Goal: Find specific page/section: Find specific page/section

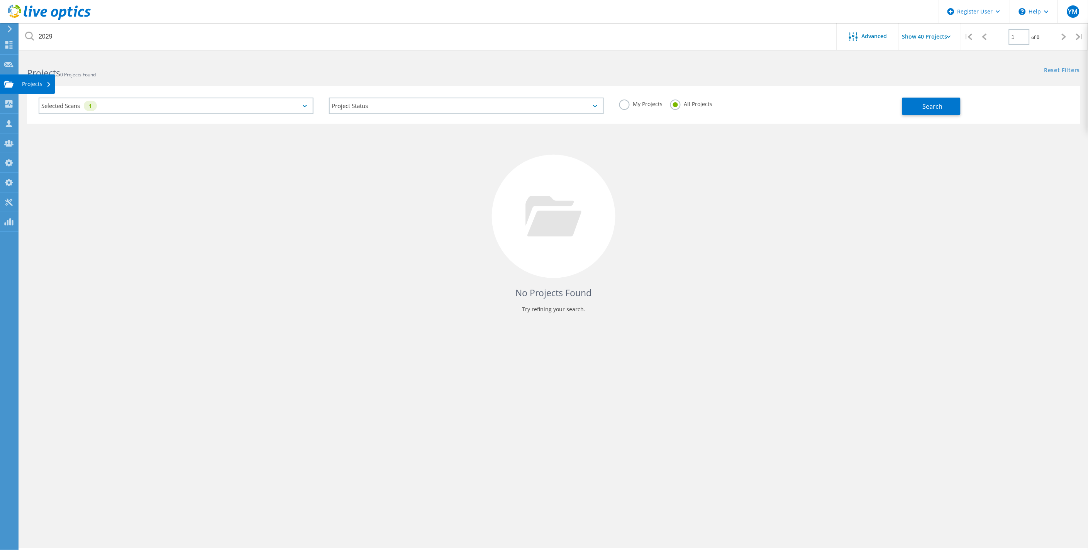
click at [9, 90] on div at bounding box center [8, 85] width 9 height 8
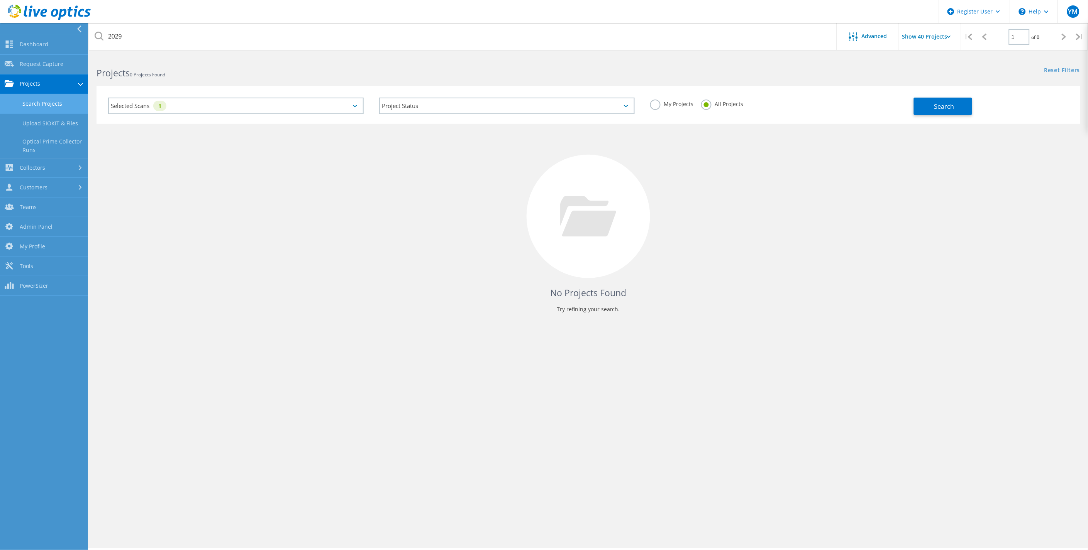
click at [50, 103] on link "Search Projects" at bounding box center [44, 104] width 88 height 20
click at [37, 103] on link "Search Projects" at bounding box center [44, 104] width 88 height 20
click at [230, 107] on div "Selected Scans 1" at bounding box center [236, 106] width 256 height 17
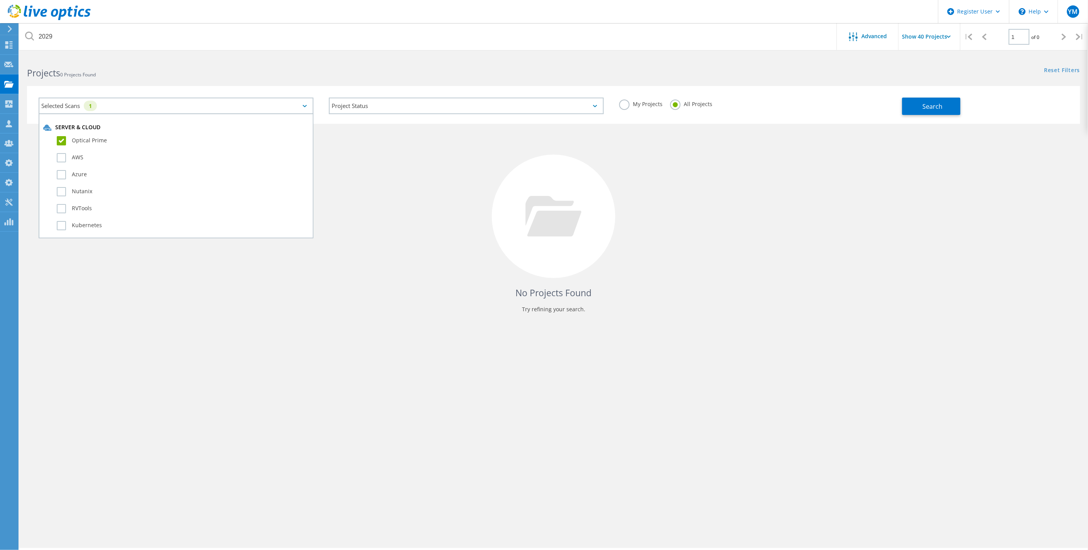
click at [96, 139] on label "Optical Prime" at bounding box center [183, 140] width 252 height 9
click at [0, 0] on input "Optical Prime" at bounding box center [0, 0] width 0 height 0
click at [95, 167] on label "PowerStore" at bounding box center [183, 171] width 252 height 9
click at [0, 0] on input "PowerStore" at bounding box center [0, 0] width 0 height 0
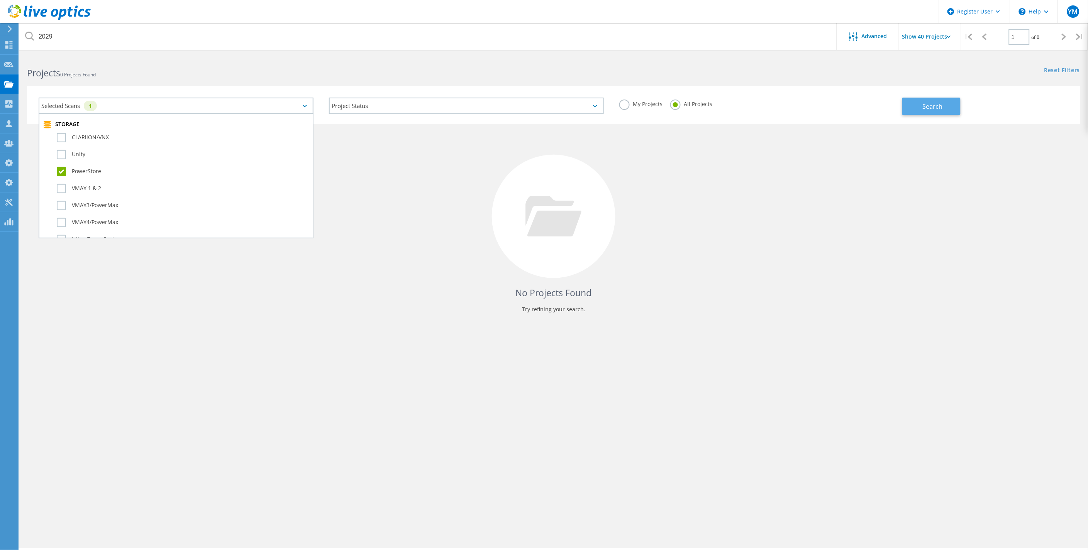
click at [951, 111] on button "Search" at bounding box center [931, 106] width 58 height 17
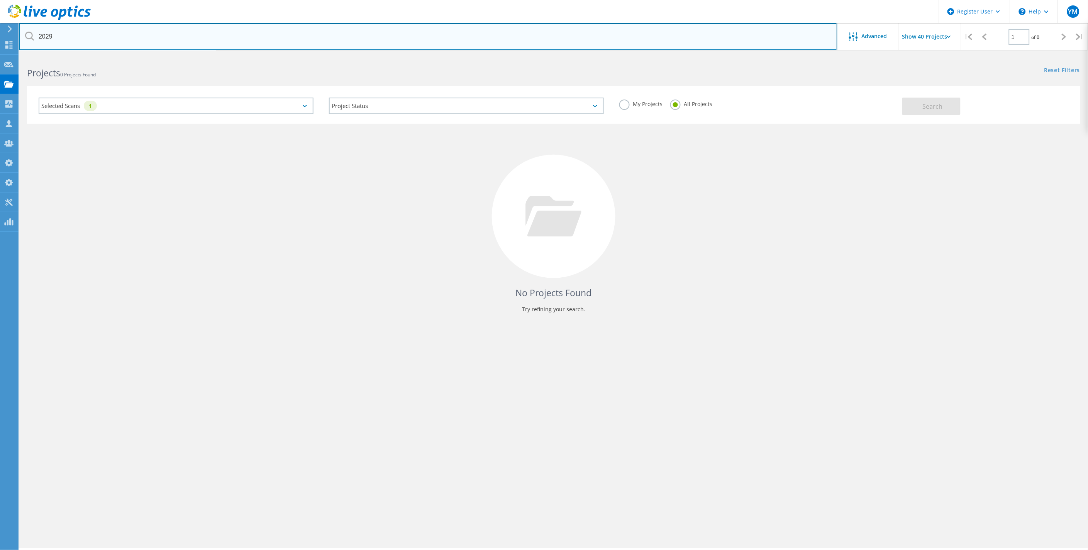
click at [47, 39] on input "2029" at bounding box center [428, 36] width 818 height 27
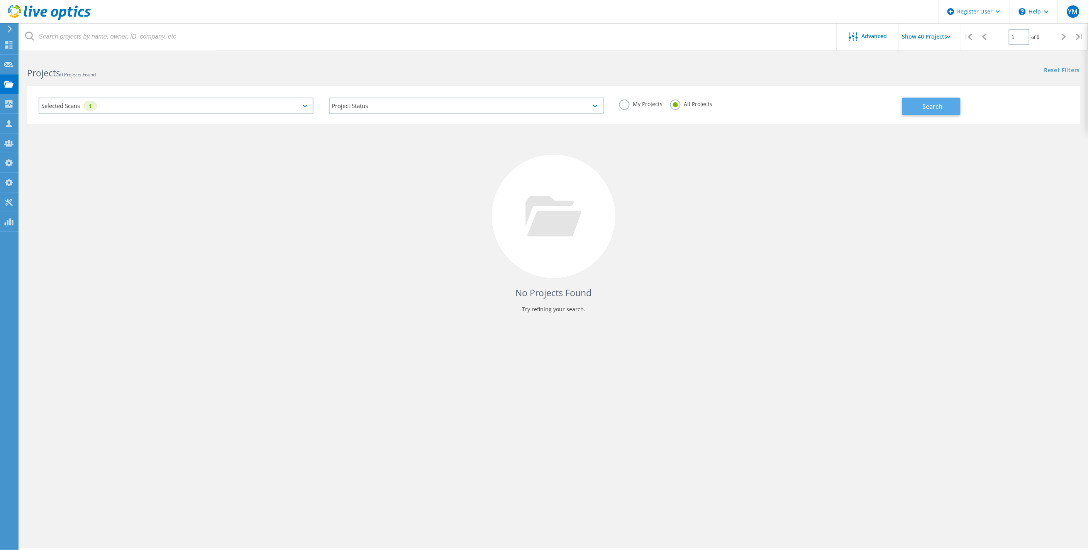
click at [919, 103] on button "Search" at bounding box center [931, 106] width 58 height 17
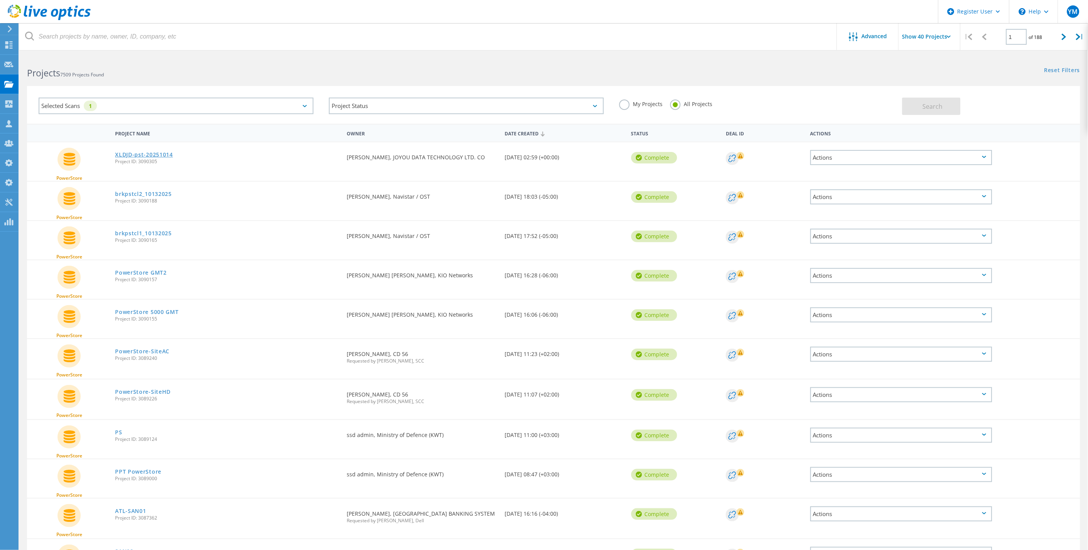
click at [133, 152] on link "XLDJD-pst-20251014" at bounding box center [144, 154] width 58 height 5
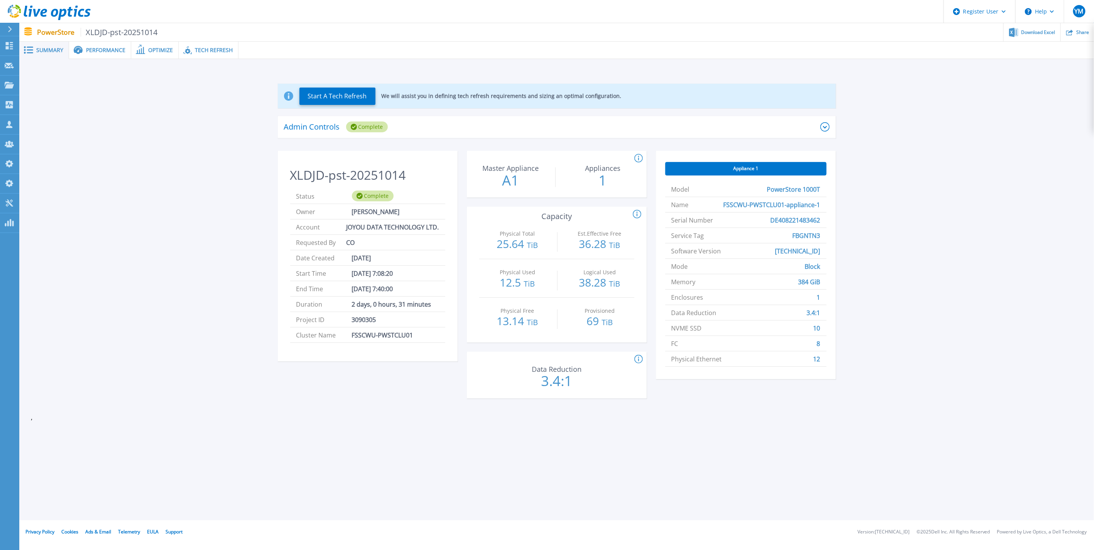
click at [204, 52] on span "Tech Refresh" at bounding box center [214, 49] width 38 height 5
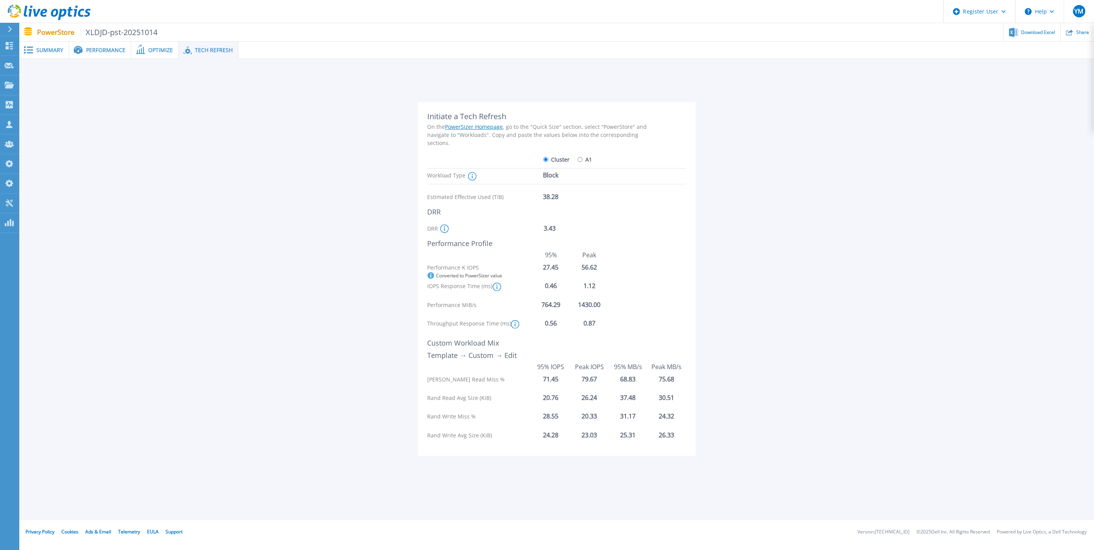
click at [469, 127] on link "PowerSizer Homepage" at bounding box center [474, 126] width 58 height 7
click at [8, 82] on icon at bounding box center [9, 85] width 9 height 7
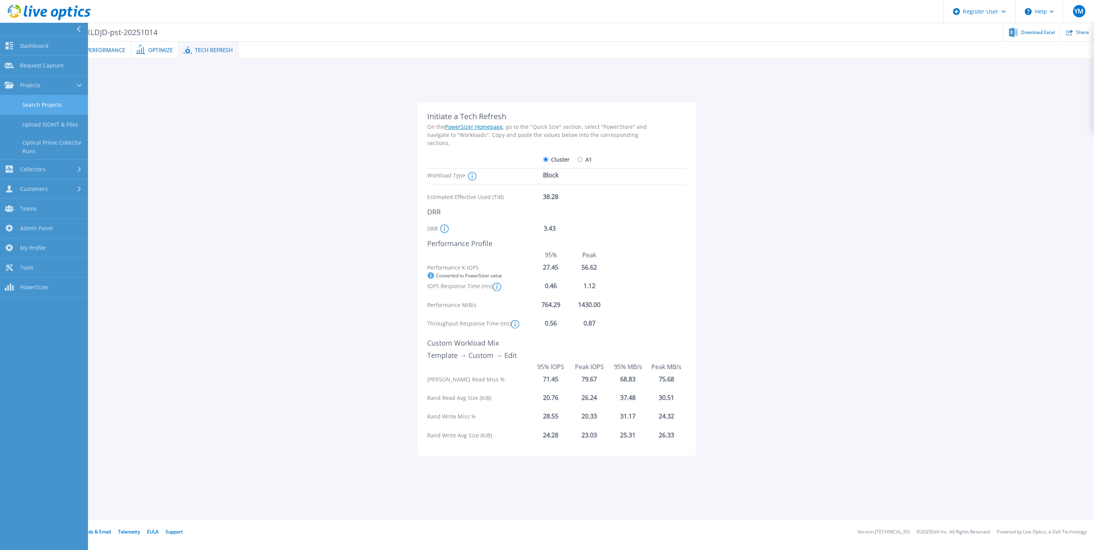
click at [21, 103] on link "Search Projects" at bounding box center [44, 105] width 88 height 20
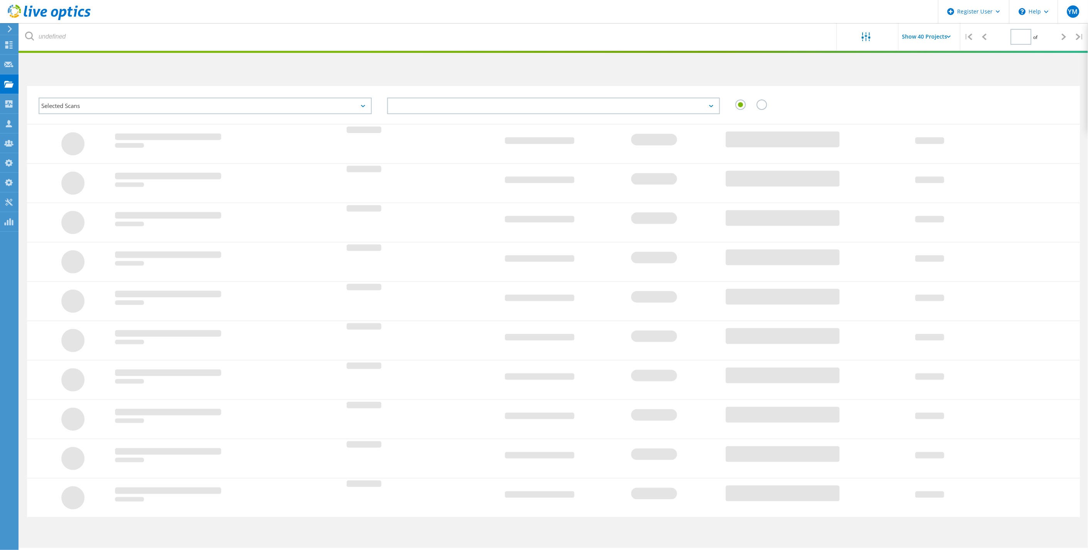
type input "1"
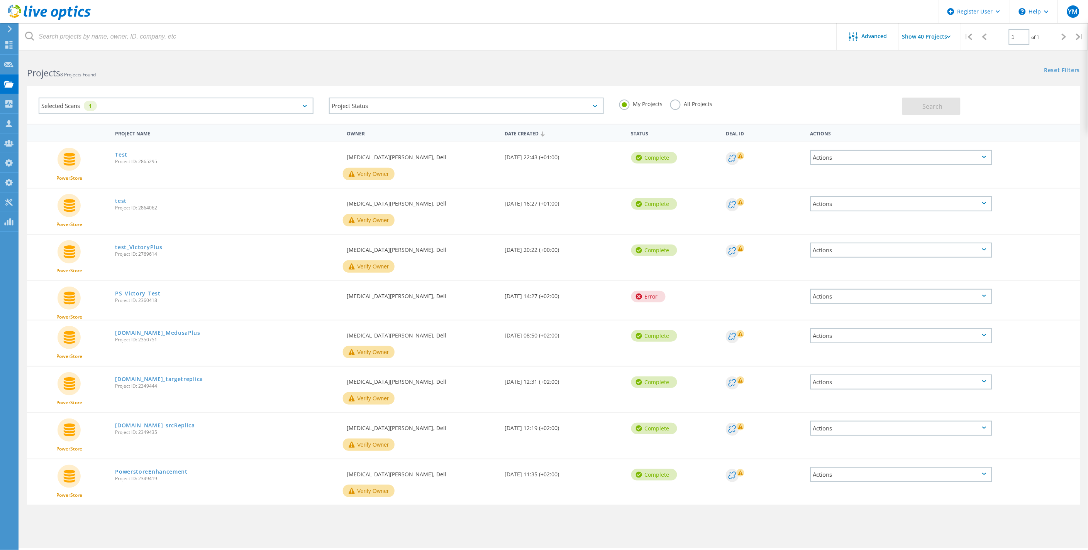
click at [128, 106] on div "Selected Scans 1" at bounding box center [176, 106] width 275 height 17
click at [87, 140] on label "Optical Prime" at bounding box center [183, 140] width 252 height 9
click at [0, 0] on input "Optical Prime" at bounding box center [0, 0] width 0 height 0
click at [87, 167] on label "PowerStore" at bounding box center [183, 171] width 252 height 9
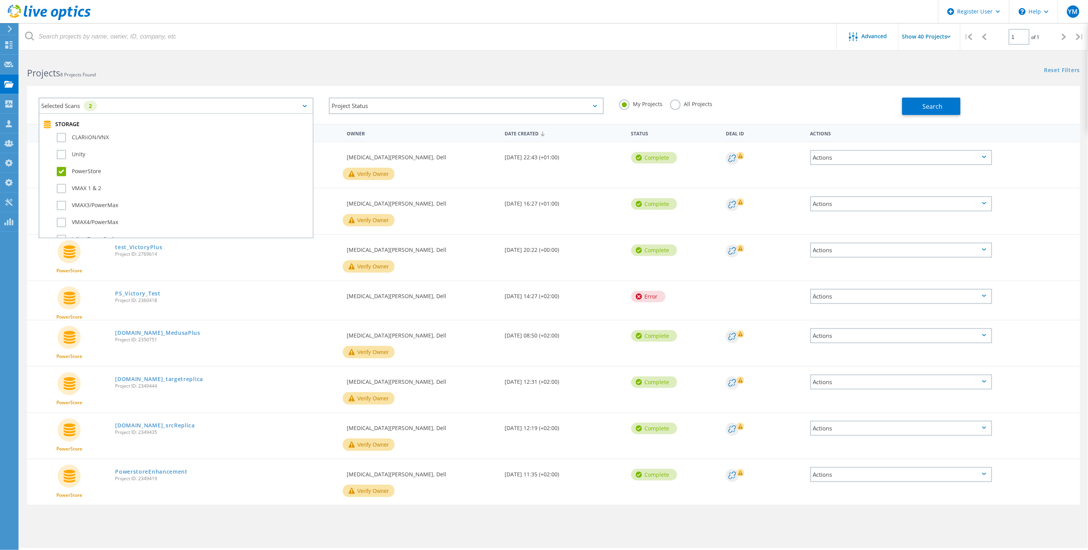
click at [0, 0] on input "PowerStore" at bounding box center [0, 0] width 0 height 0
click at [916, 109] on button "Search" at bounding box center [931, 106] width 58 height 17
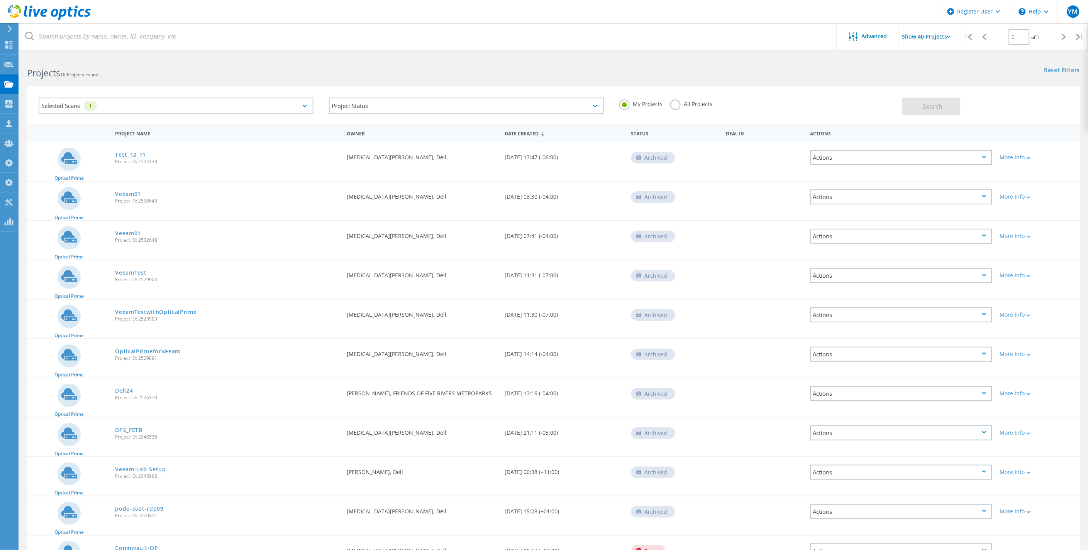
click at [674, 104] on label "All Projects" at bounding box center [691, 103] width 42 height 7
click at [0, 0] on input "All Projects" at bounding box center [0, 0] width 0 height 0
click at [927, 108] on span "Search" at bounding box center [932, 106] width 20 height 8
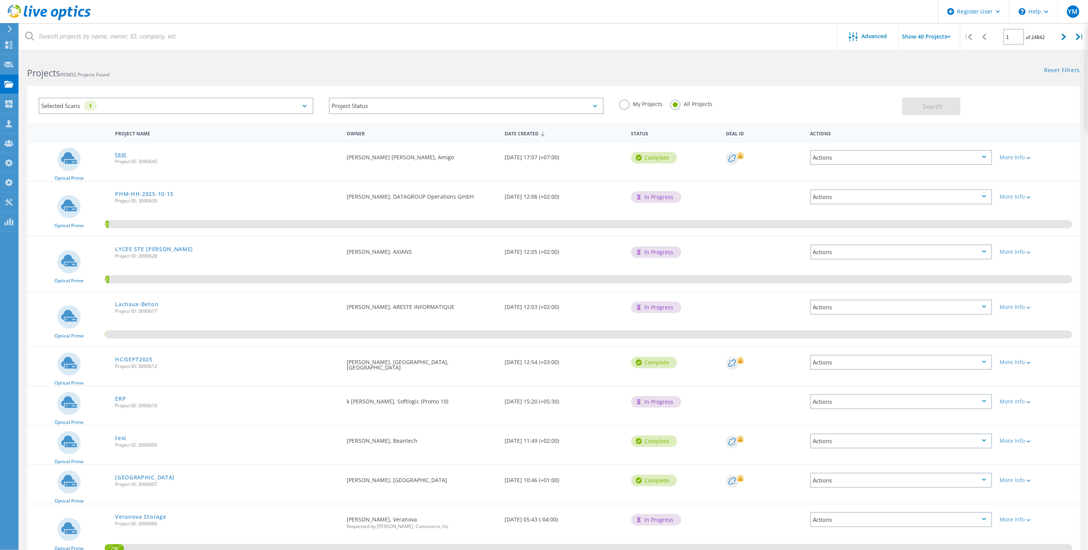
click at [124, 156] on link "test" at bounding box center [121, 154] width 12 height 5
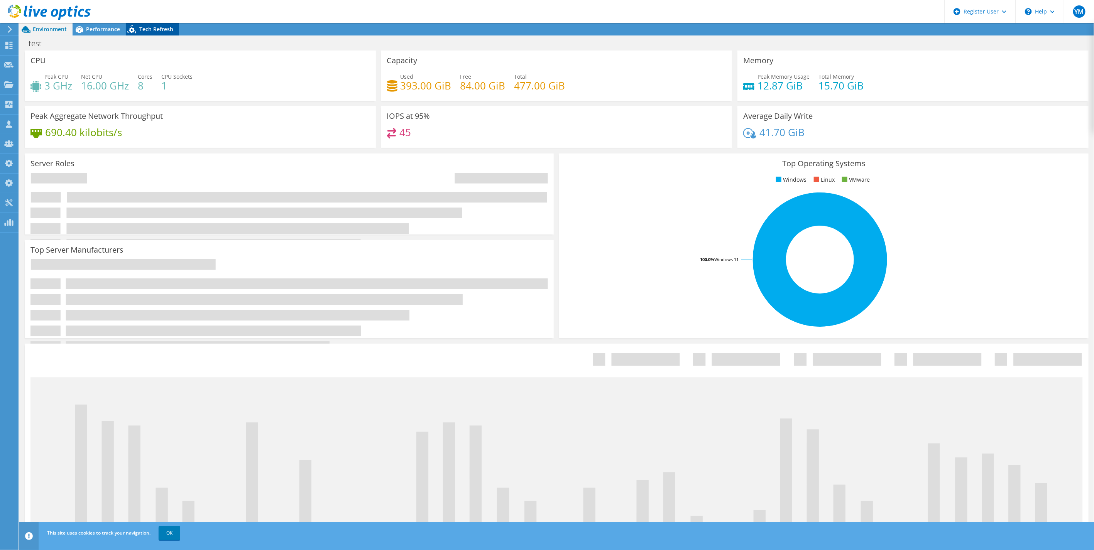
click at [154, 29] on span "Tech Refresh" at bounding box center [156, 28] width 34 height 7
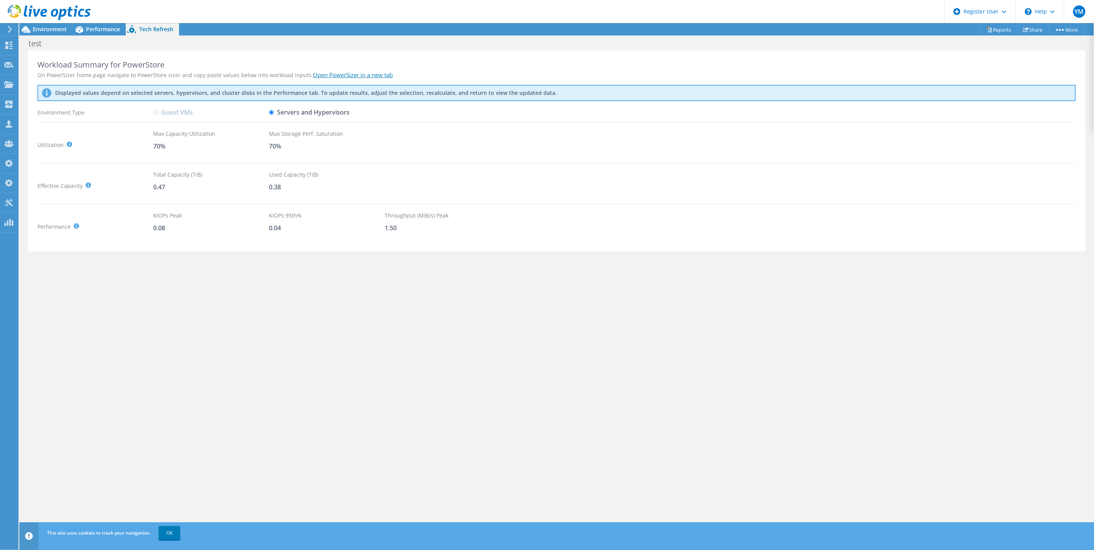
click at [373, 76] on link "Open PowerSizer in a new tab" at bounding box center [353, 75] width 80 height 8
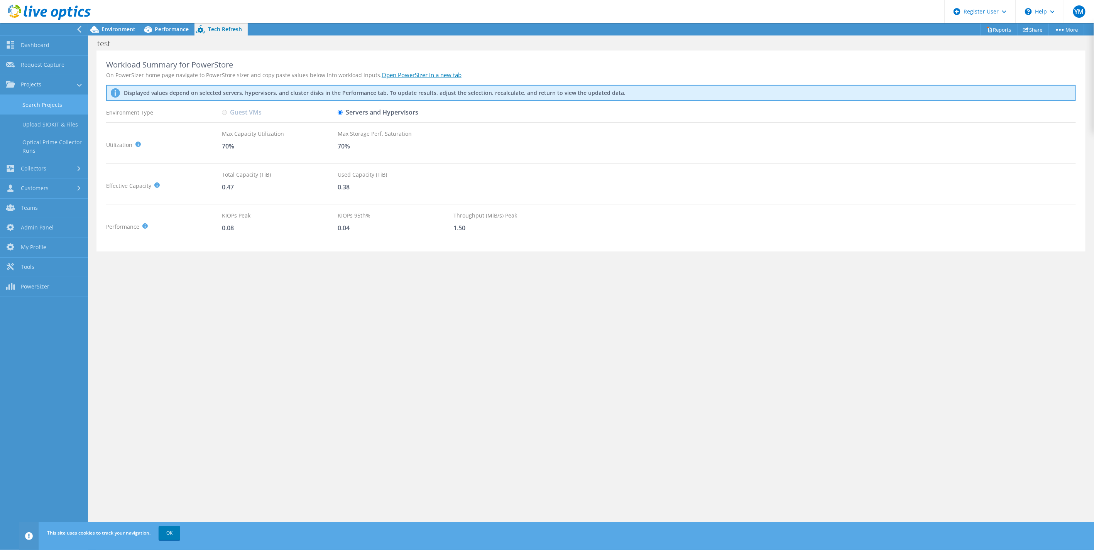
click at [34, 107] on link "Search Projects" at bounding box center [44, 105] width 88 height 20
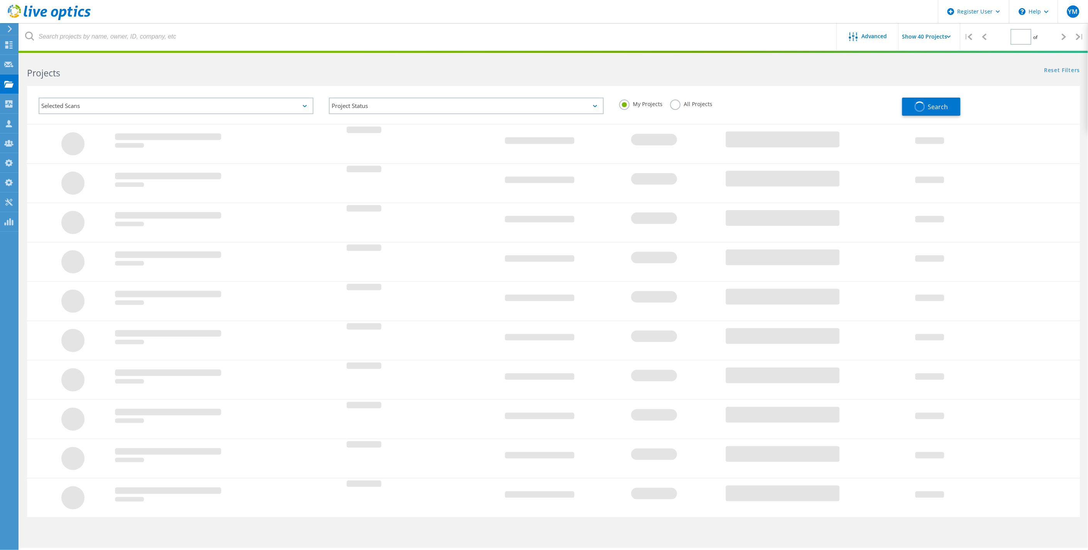
type input "1"
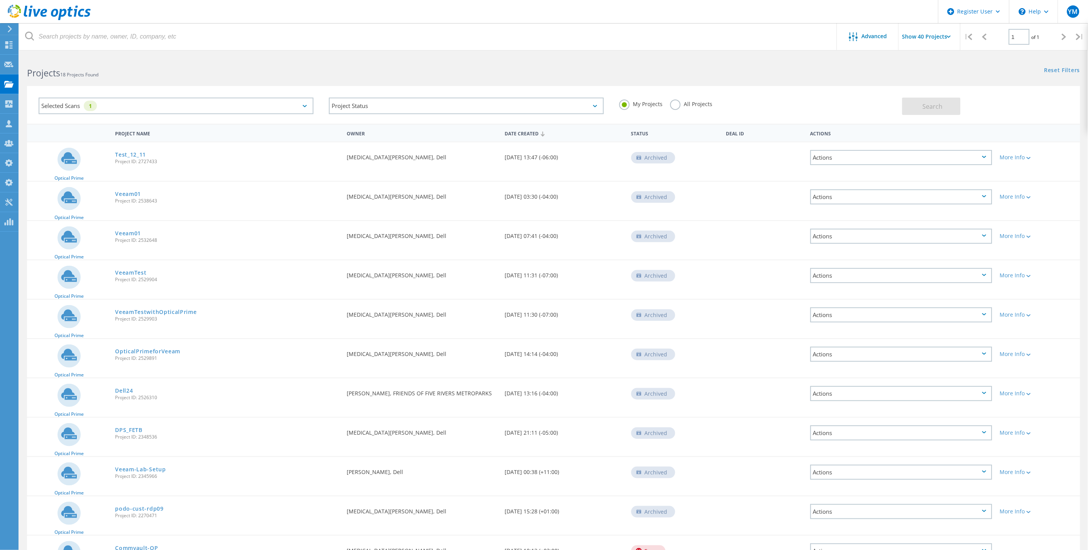
click at [188, 108] on div "Selected Scans 1" at bounding box center [176, 106] width 275 height 17
click at [90, 141] on label "Optical Prime" at bounding box center [183, 140] width 252 height 9
click at [0, 0] on input "Optical Prime" at bounding box center [0, 0] width 0 height 0
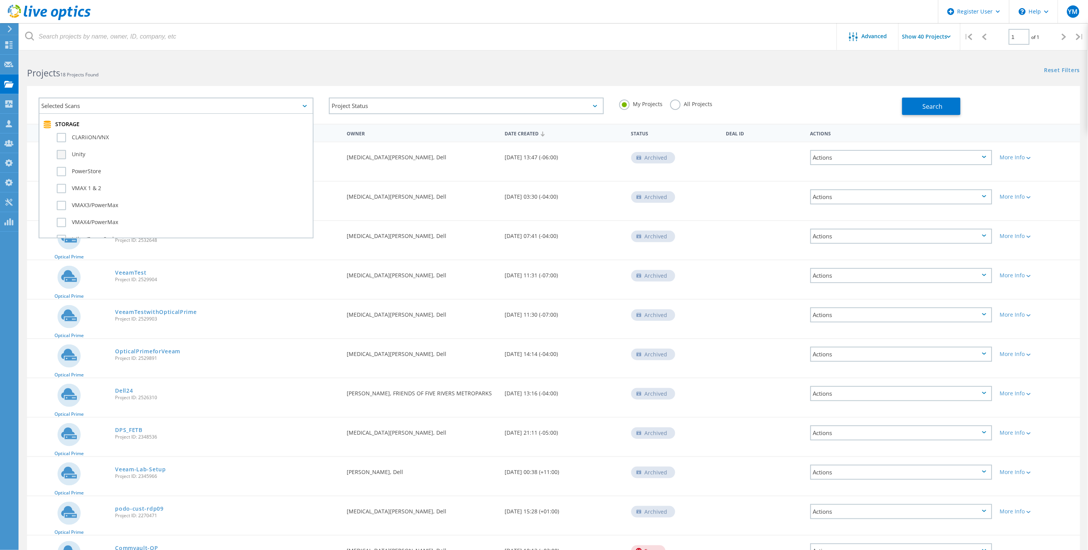
click at [81, 150] on label "Unity" at bounding box center [183, 154] width 252 height 9
click at [0, 0] on input "Unity" at bounding box center [0, 0] width 0 height 0
click at [696, 105] on label "All Projects" at bounding box center [691, 103] width 42 height 7
click at [0, 0] on input "All Projects" at bounding box center [0, 0] width 0 height 0
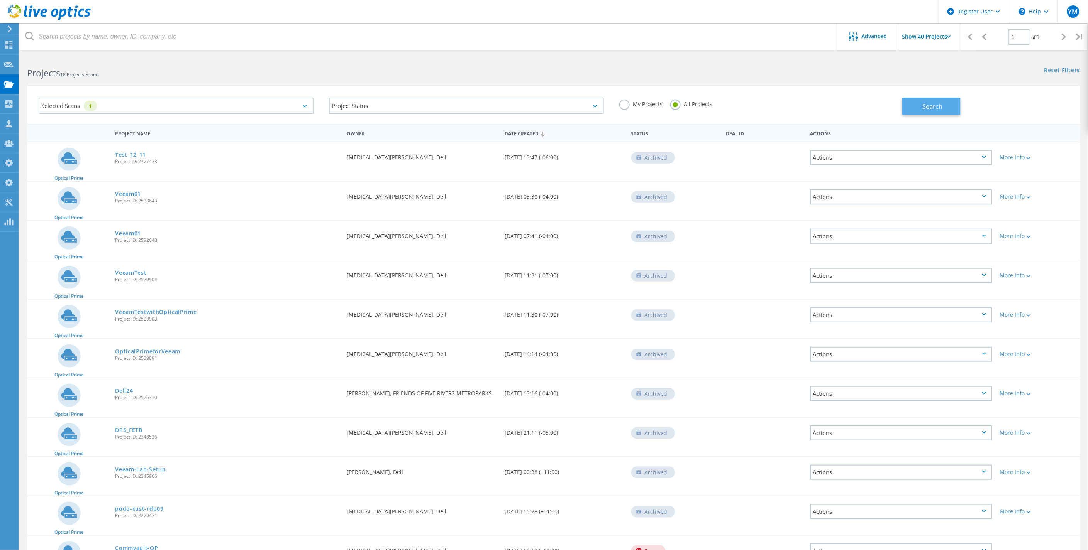
drag, startPoint x: 927, startPoint y: 108, endPoint x: 912, endPoint y: 109, distance: 15.1
click at [926, 108] on span "Search" at bounding box center [932, 106] width 20 height 8
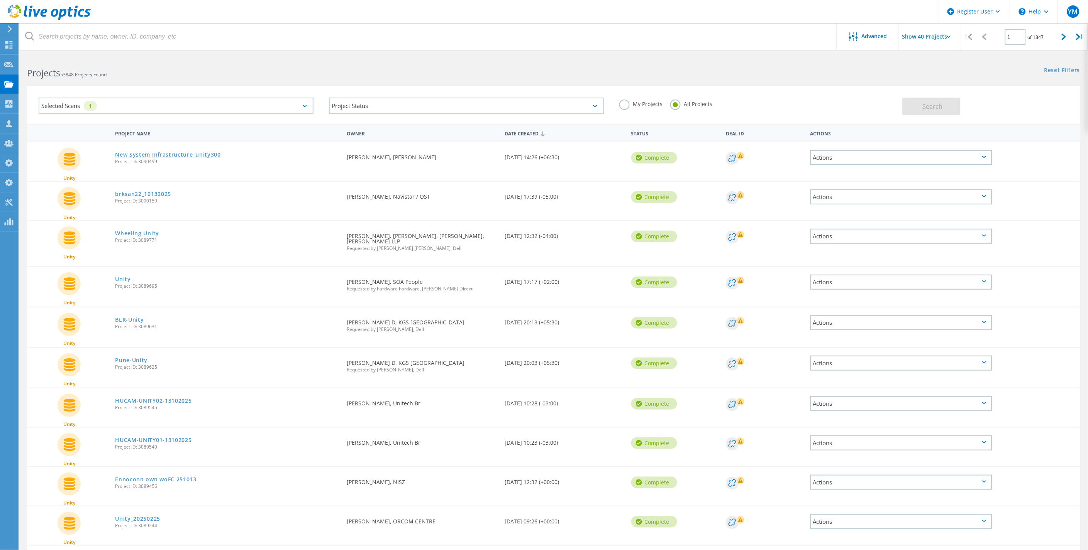
click at [144, 152] on link "New System Infrastructure_unity300" at bounding box center [168, 154] width 106 height 5
